Goal: Information Seeking & Learning: Understand process/instructions

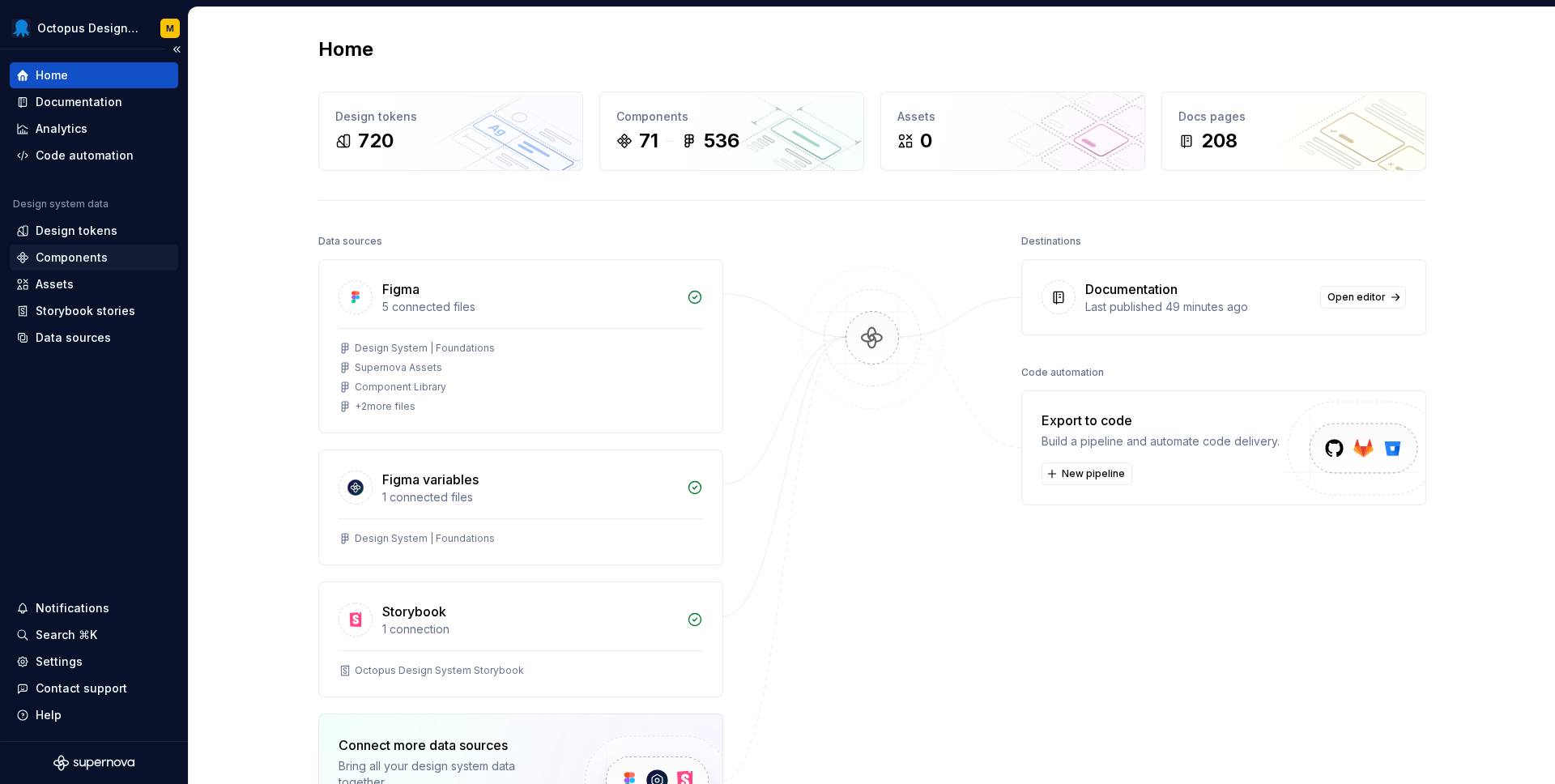
click at [68, 251] on div "Components" at bounding box center [72, 258] width 72 height 17
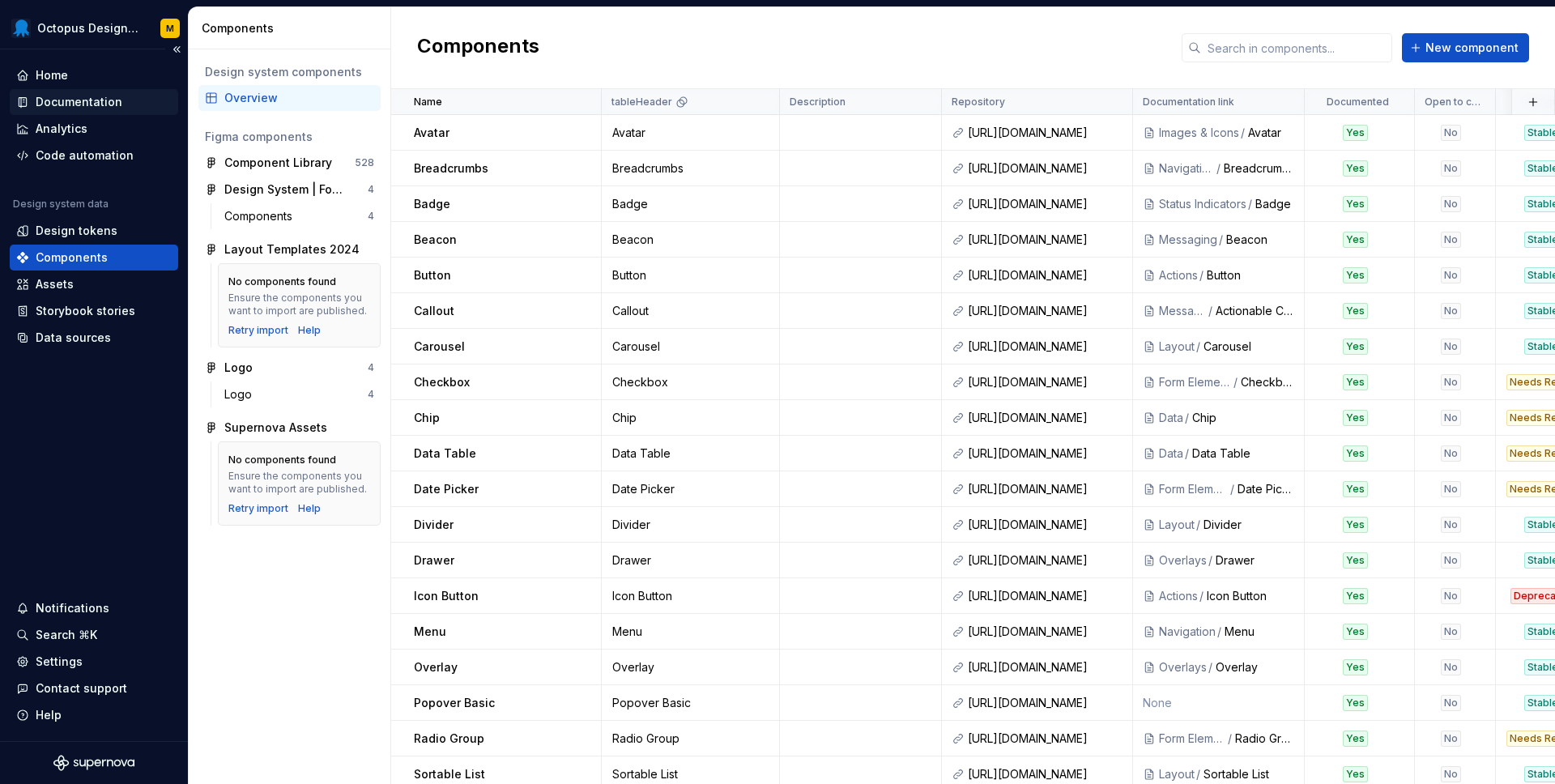
click at [104, 101] on div "Documentation" at bounding box center [79, 103] width 87 height 17
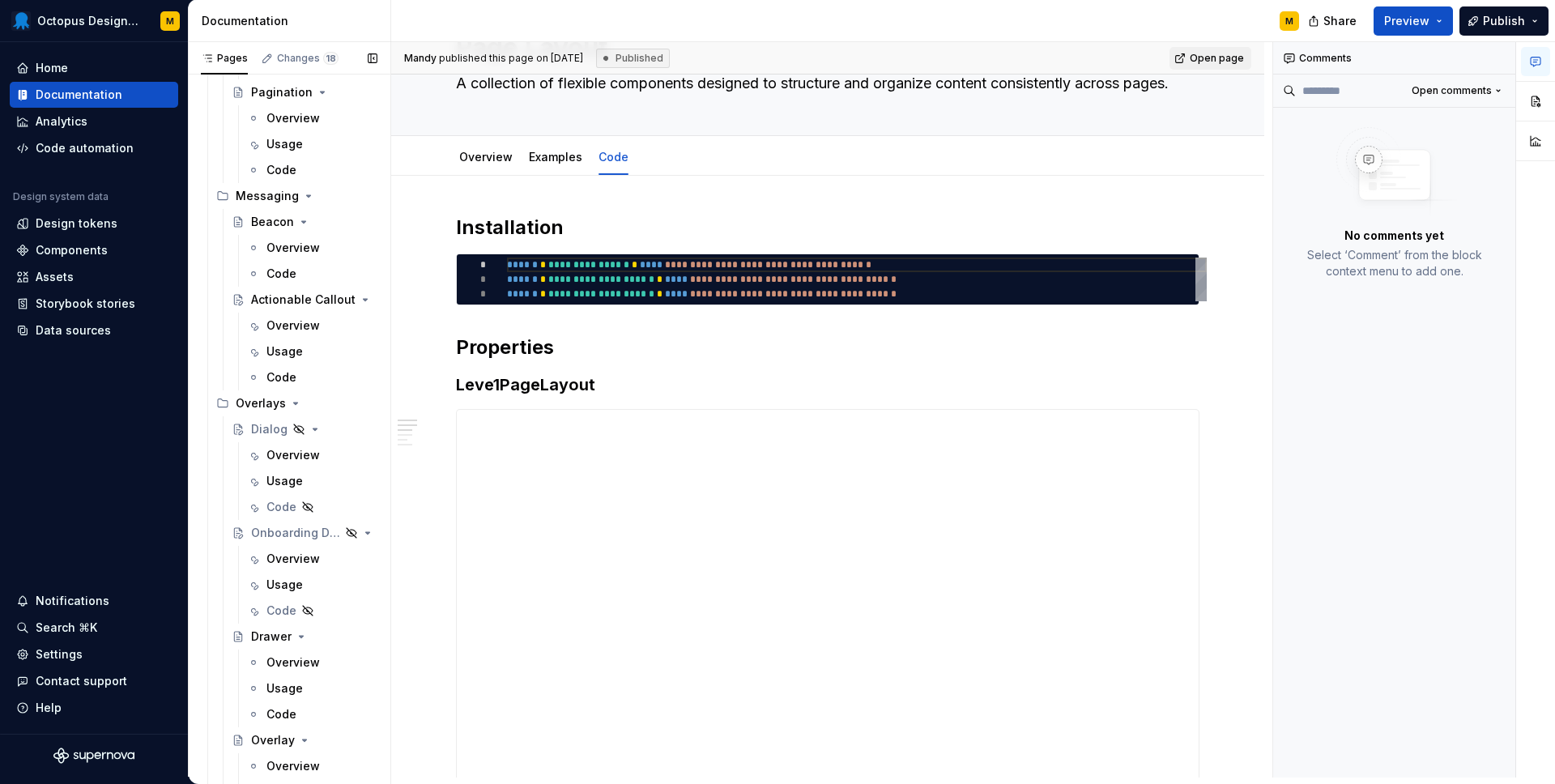
scroll to position [3373, 0]
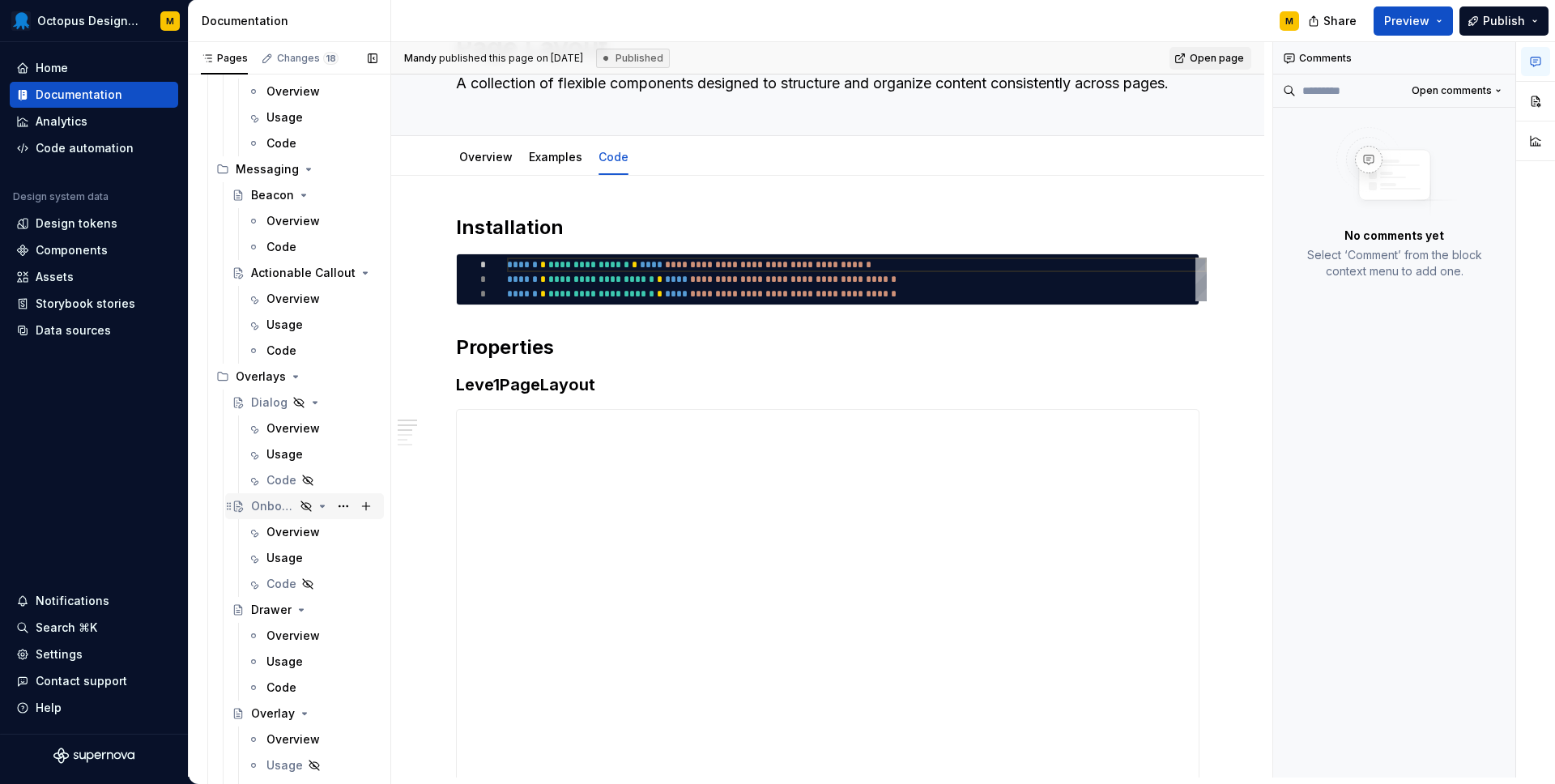
click at [273, 501] on div "Onboarding Dialog" at bounding box center [273, 506] width 43 height 17
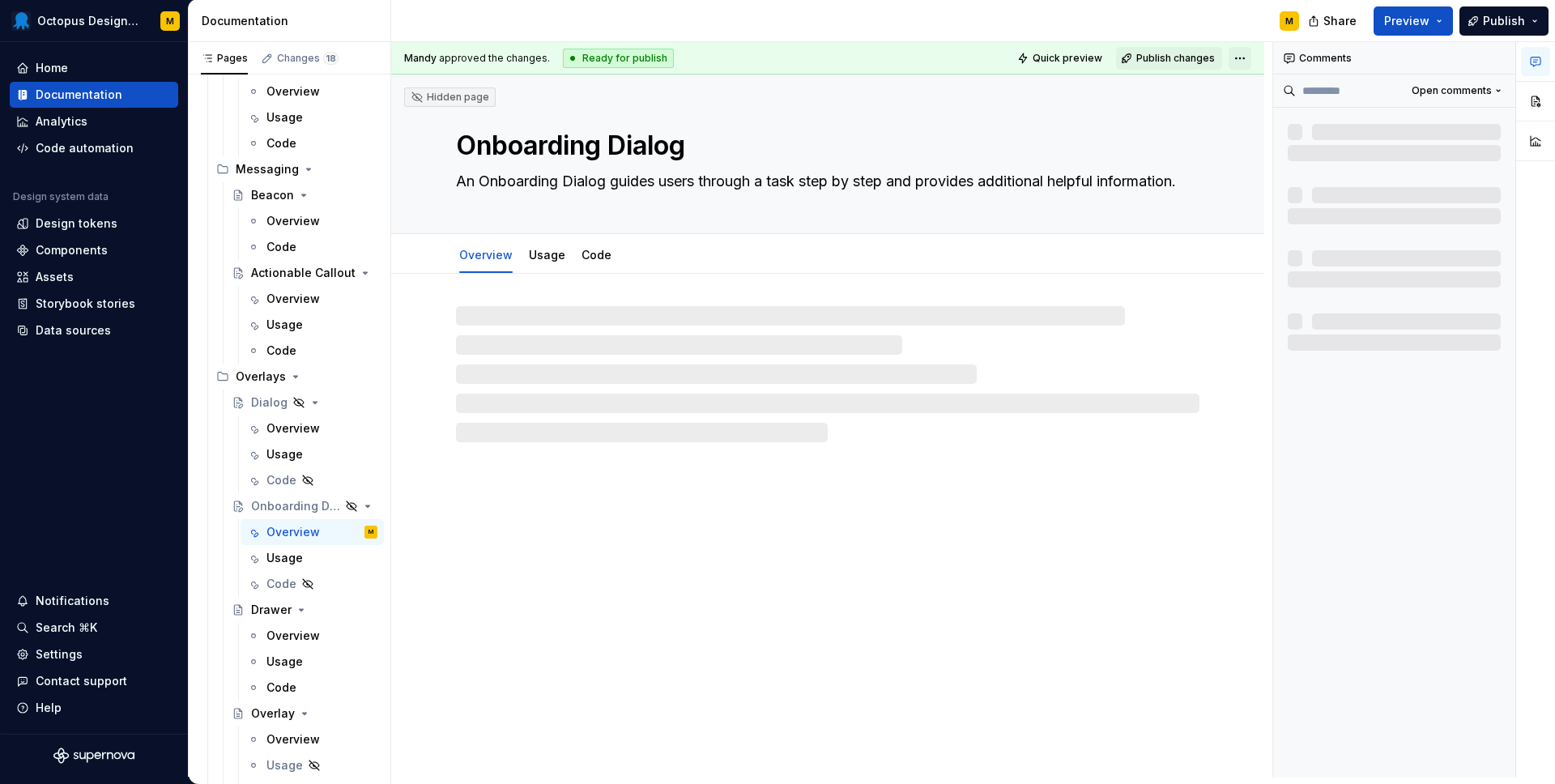
click at [1249, 55] on html "Octopus Design System M Home Documentation Analytics Code automation Design sys…" at bounding box center [777, 392] width 1555 height 784
click at [1031, 54] on html "Octopus Design System M Home Documentation Analytics Code automation Design sys…" at bounding box center [777, 392] width 1555 height 784
click at [1065, 56] on span "Quick preview" at bounding box center [1067, 58] width 69 height 13
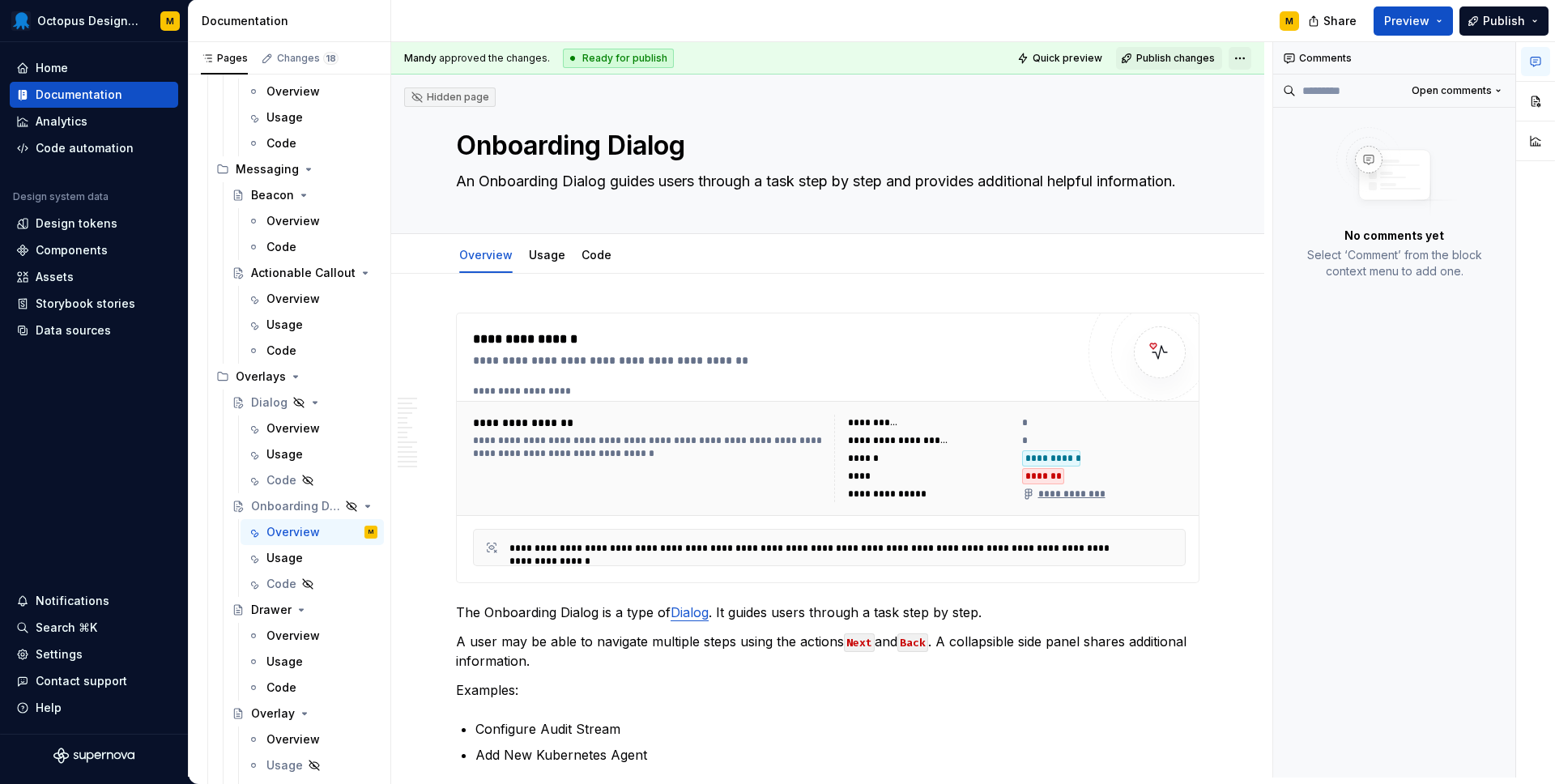
click at [1250, 64] on html "Octopus Design System M Home Documentation Analytics Code automation Design sys…" at bounding box center [777, 392] width 1555 height 784
click at [1282, 115] on div "Open preview" at bounding box center [1319, 116] width 105 height 17
click at [549, 259] on link "Usage" at bounding box center [547, 254] width 36 height 14
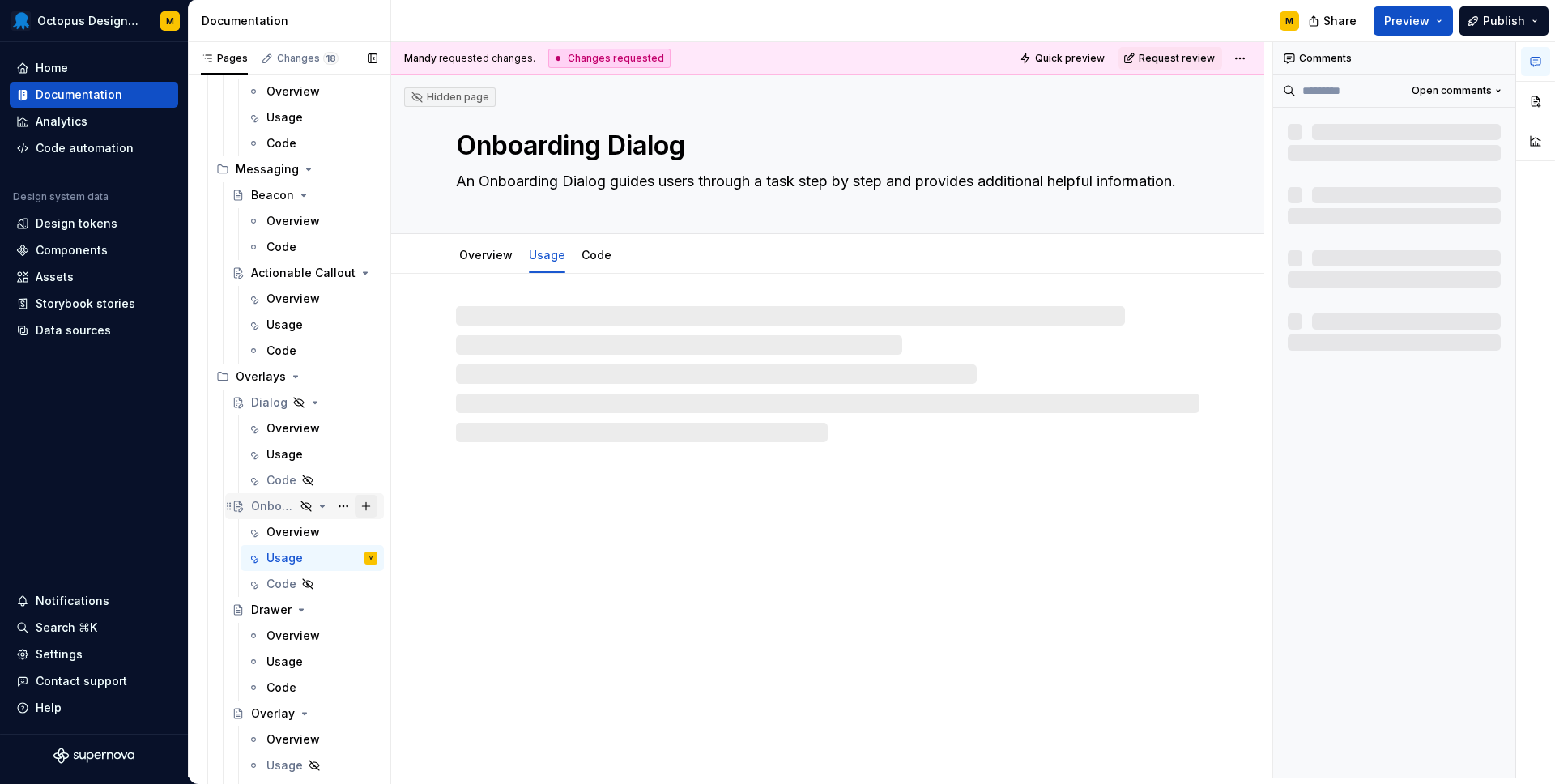
click at [371, 507] on button "Page tree" at bounding box center [366, 506] width 23 height 23
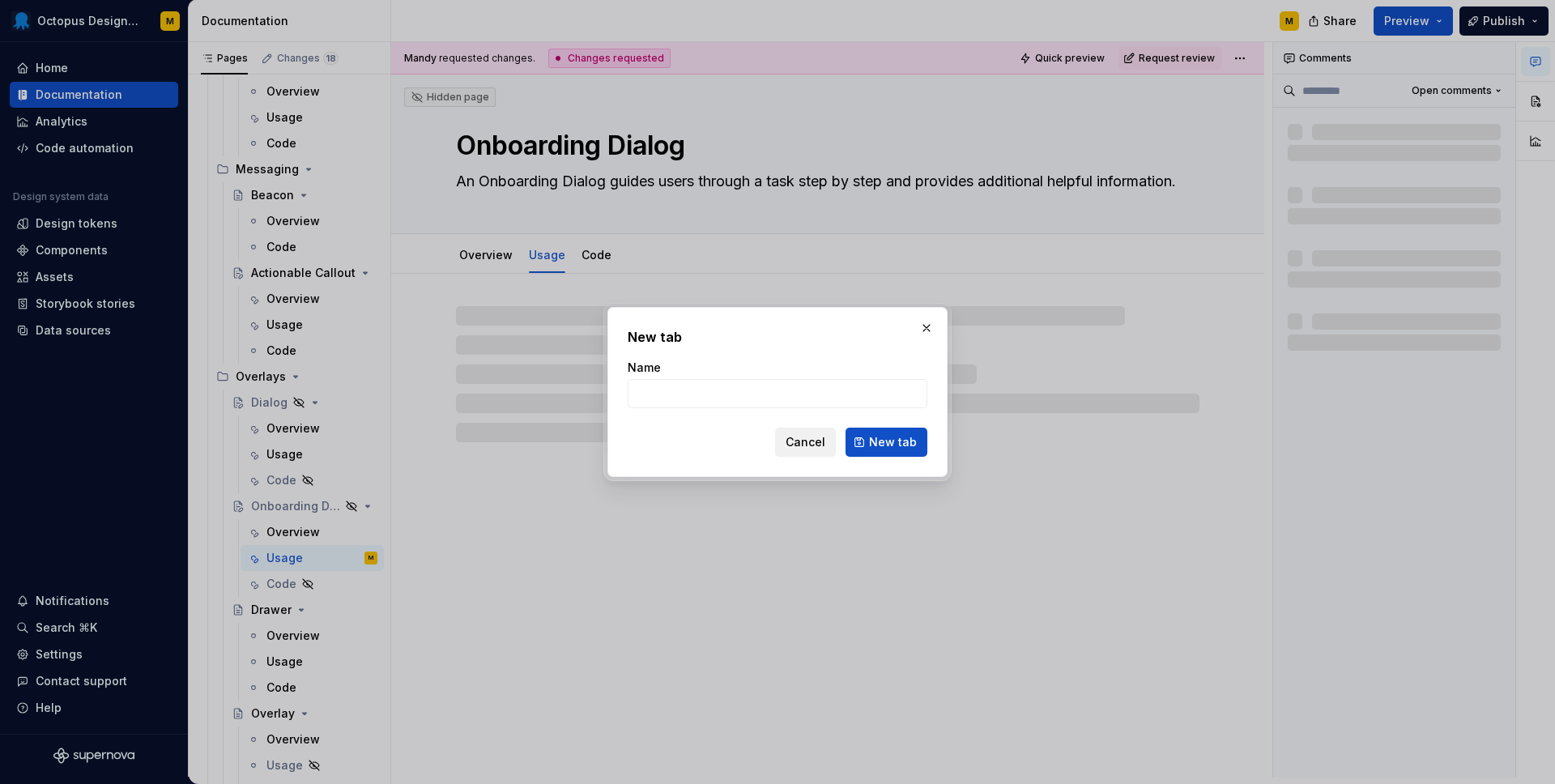
click at [814, 444] on span "Cancel" at bounding box center [805, 442] width 40 height 17
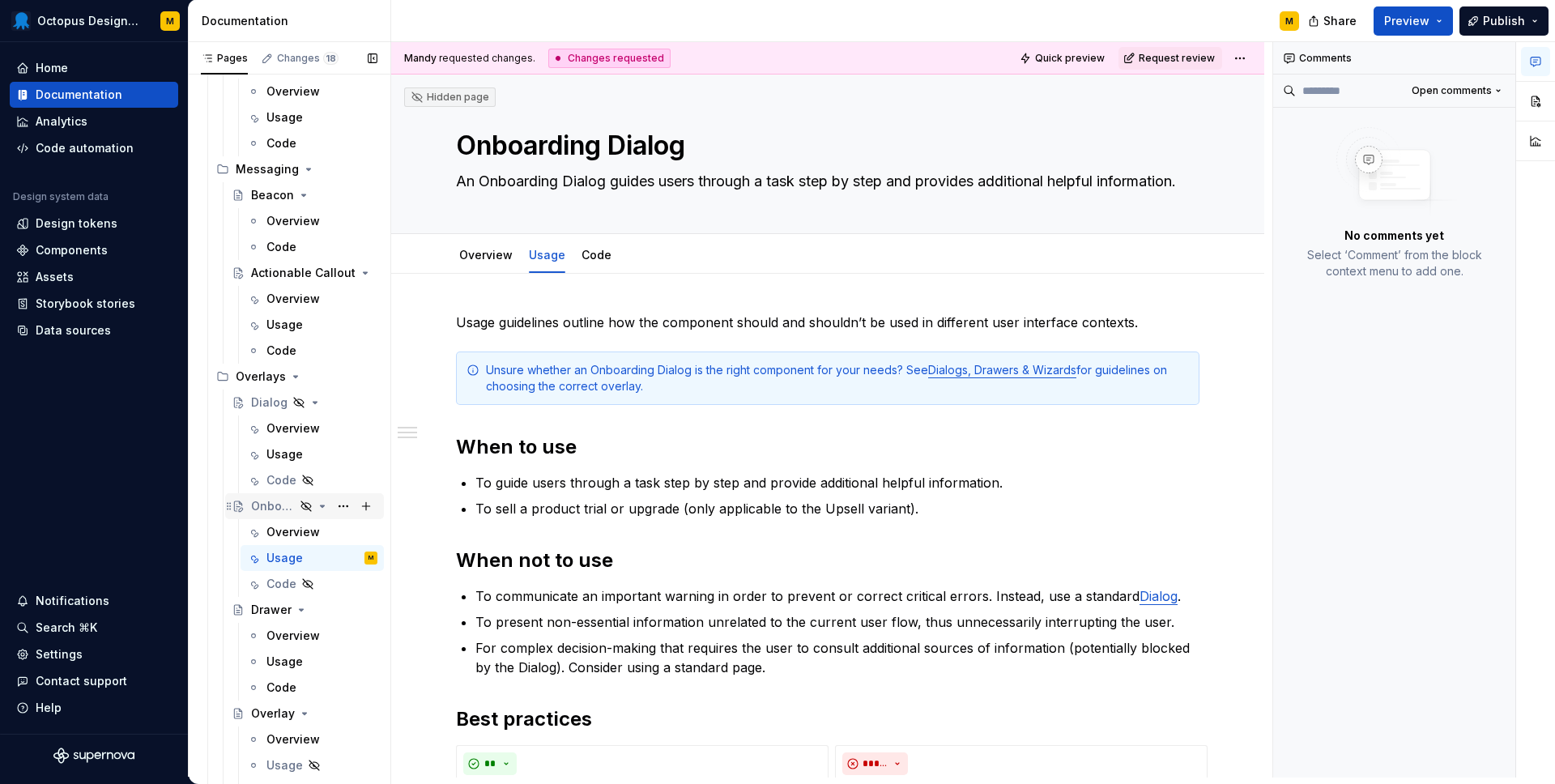
click at [301, 501] on icon "Page tree" at bounding box center [306, 506] width 13 height 13
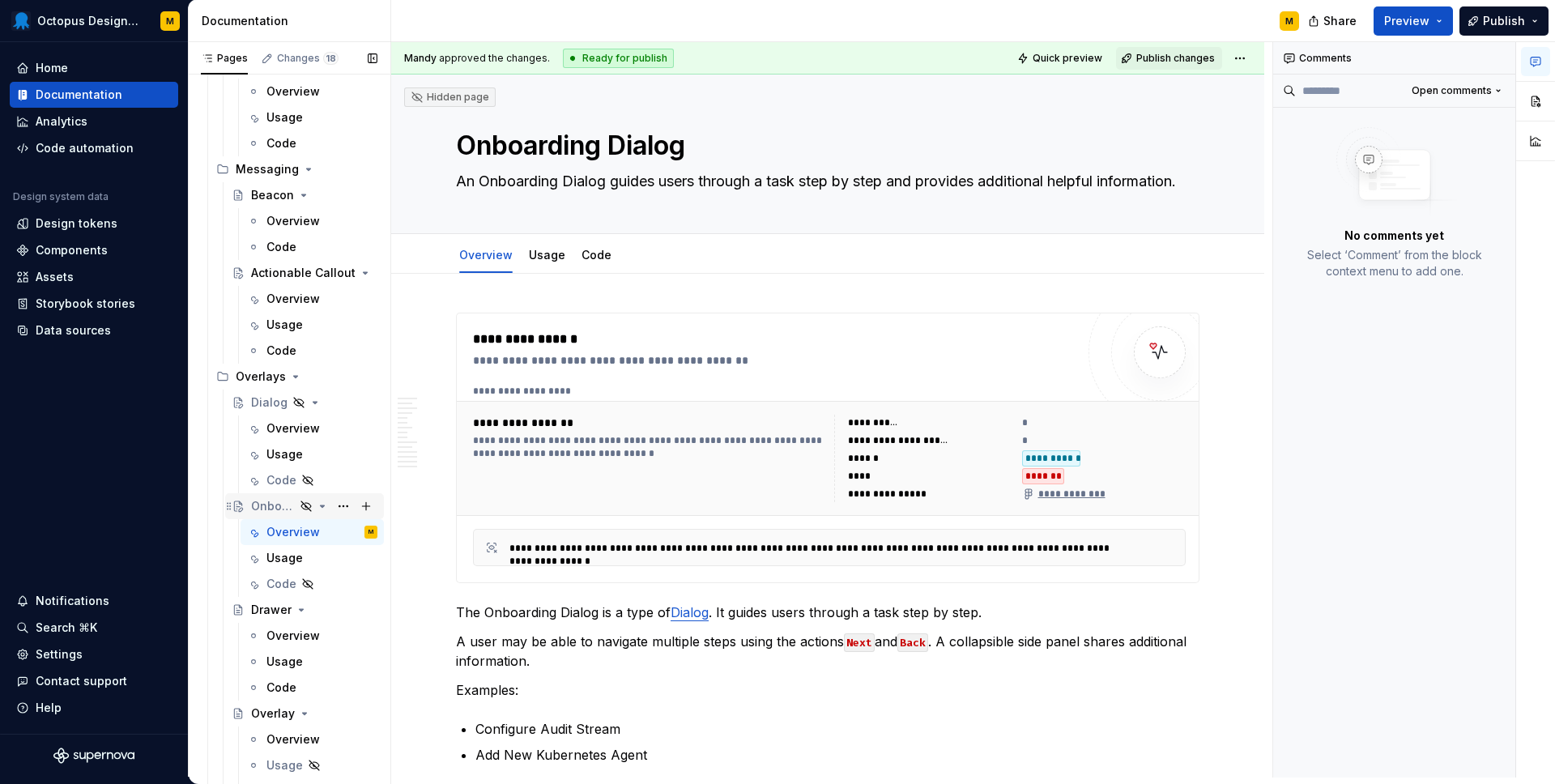
click at [321, 507] on icon "Page tree" at bounding box center [322, 506] width 13 height 13
click at [322, 507] on icon "Page tree" at bounding box center [322, 506] width 2 height 4
click at [1256, 58] on html "Octopus Design System M Home Documentation Analytics Code automation Design sys…" at bounding box center [777, 392] width 1555 height 784
click at [539, 266] on html "Octopus Design System M Home Documentation Analytics Code automation Design sys…" at bounding box center [777, 392] width 1555 height 784
click at [540, 253] on link "Usage" at bounding box center [547, 254] width 36 height 14
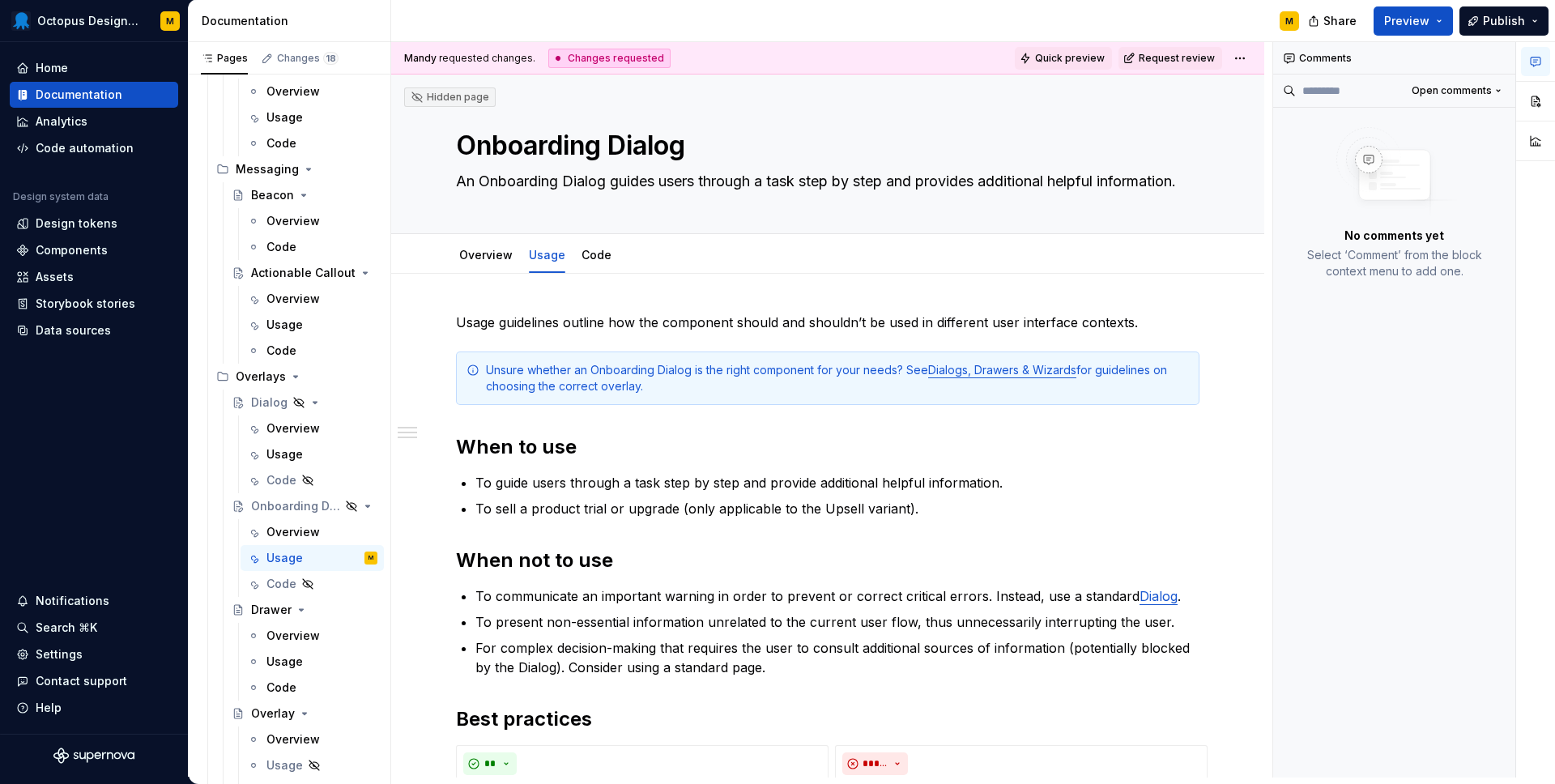
click at [1074, 58] on span "Quick preview" at bounding box center [1069, 58] width 69 height 13
click at [1255, 60] on html "Octopus Design System M Home Documentation Analytics Code automation Design sys…" at bounding box center [777, 392] width 1555 height 784
click at [1273, 120] on div "Open preview" at bounding box center [1319, 116] width 105 height 17
type textarea "*"
